Goal: Task Accomplishment & Management: Use online tool/utility

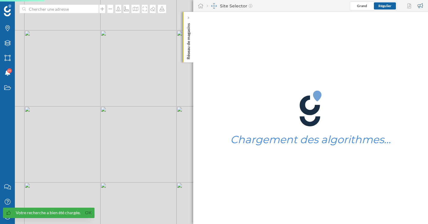
click at [88, 217] on div "Votre recherche a bien été chargée. Ok" at bounding box center [48, 213] width 91 height 10
click at [88, 213] on link "Ok" at bounding box center [88, 212] width 10 height 7
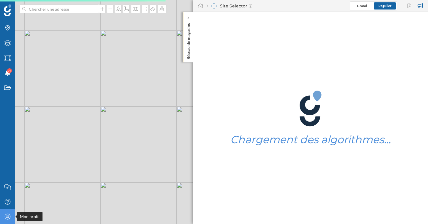
click at [12, 220] on div "Mon profil" at bounding box center [7, 216] width 15 height 15
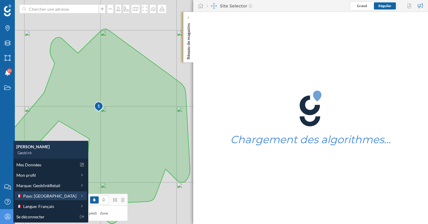
click at [37, 196] on span "Pays: [GEOGRAPHIC_DATA]" at bounding box center [49, 196] width 53 height 6
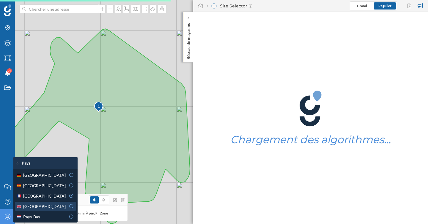
click at [39, 204] on span "[GEOGRAPHIC_DATA]" at bounding box center [44, 206] width 42 height 6
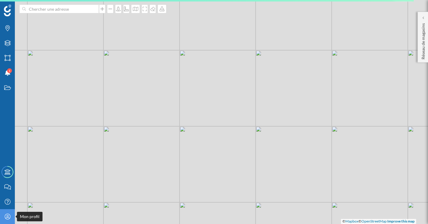
click at [7, 216] on icon at bounding box center [7, 216] width 6 height 6
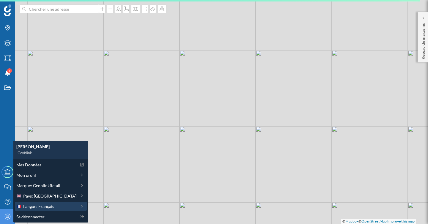
click at [32, 208] on span "Langue: Français" at bounding box center [38, 206] width 31 height 6
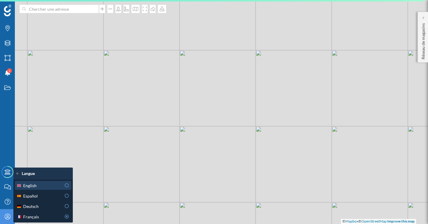
click at [37, 188] on div "English" at bounding box center [38, 185] width 45 height 6
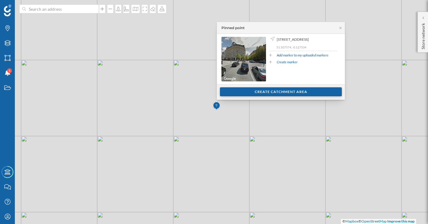
click at [303, 91] on div "Create catchment area" at bounding box center [281, 91] width 122 height 9
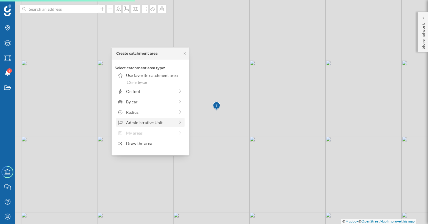
click at [166, 122] on div "Administrative Unit" at bounding box center [150, 122] width 48 height 6
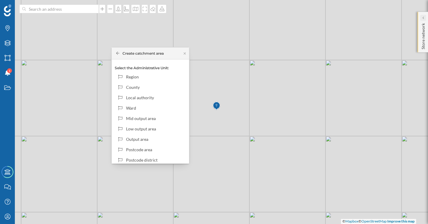
click at [422, 19] on icon at bounding box center [423, 17] width 2 height 3
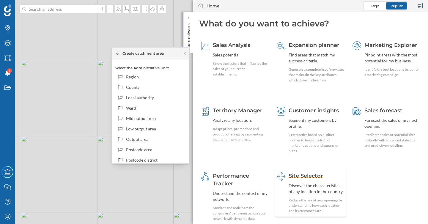
click at [324, 179] on div "Site Selector" at bounding box center [316, 176] width 56 height 8
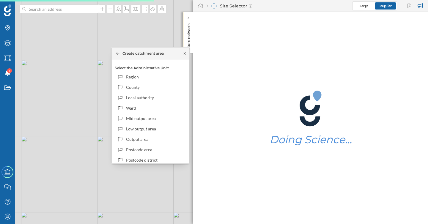
click at [187, 54] on icon at bounding box center [184, 54] width 4 height 4
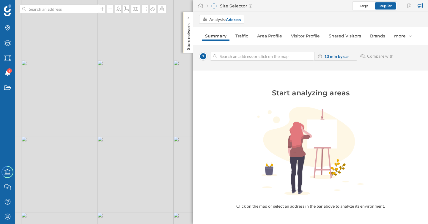
click at [175, 115] on div "© Mapbox © OpenStreetMap Improve this map" at bounding box center [214, 112] width 428 height 224
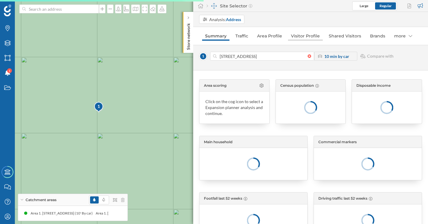
click at [304, 36] on link "Visitor Profile" at bounding box center [305, 36] width 35 height 10
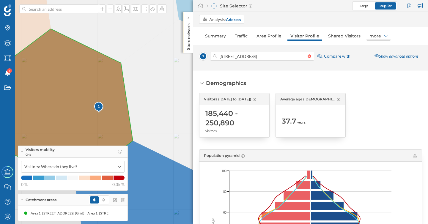
click at [370, 36] on div "more" at bounding box center [378, 36] width 24 height 10
click at [259, 37] on link "Area Profile" at bounding box center [268, 36] width 31 height 10
